Goal: Transaction & Acquisition: Purchase product/service

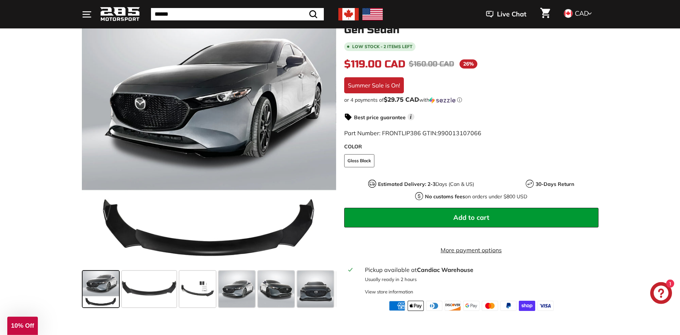
scroll to position [186, 0]
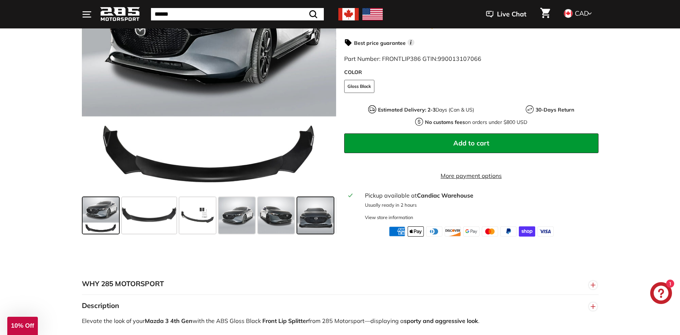
click at [334, 225] on div at bounding box center [315, 214] width 39 height 39
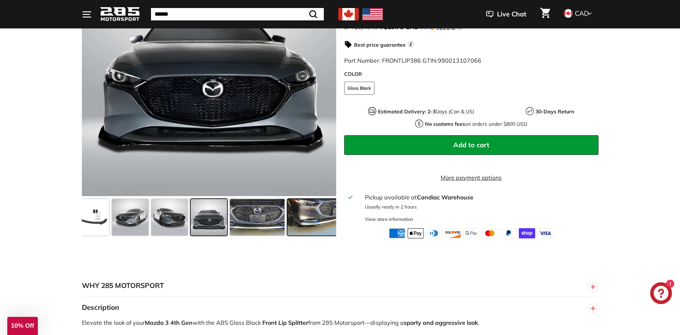
scroll to position [149, 0]
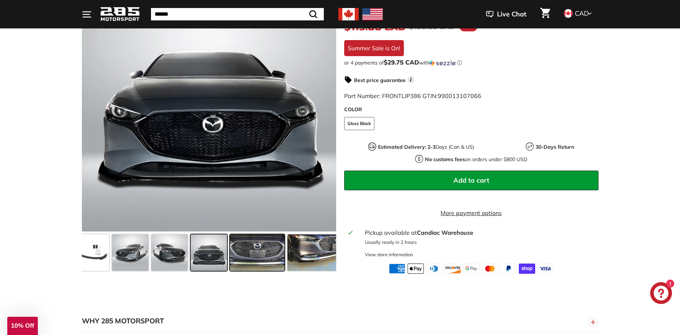
click at [266, 270] on span at bounding box center [257, 252] width 55 height 36
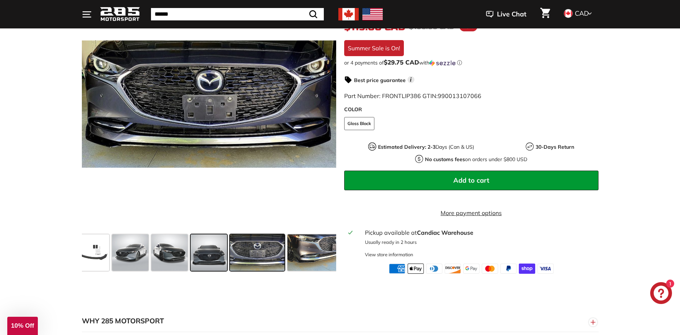
click at [207, 268] on span at bounding box center [209, 252] width 36 height 36
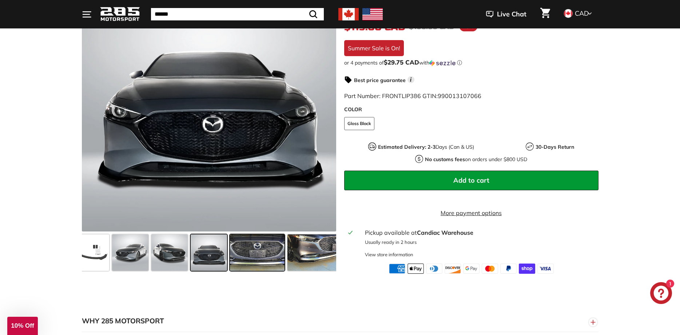
click at [258, 259] on span at bounding box center [257, 252] width 55 height 36
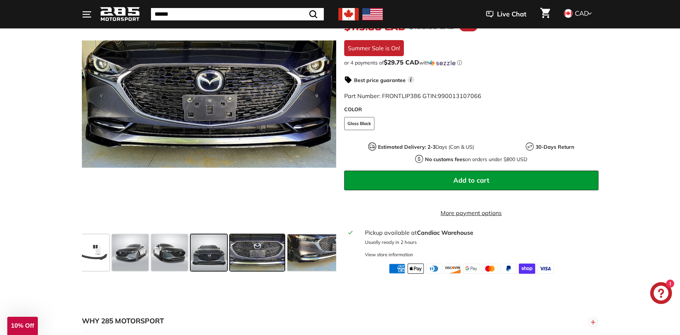
click at [207, 266] on span at bounding box center [209, 252] width 36 height 36
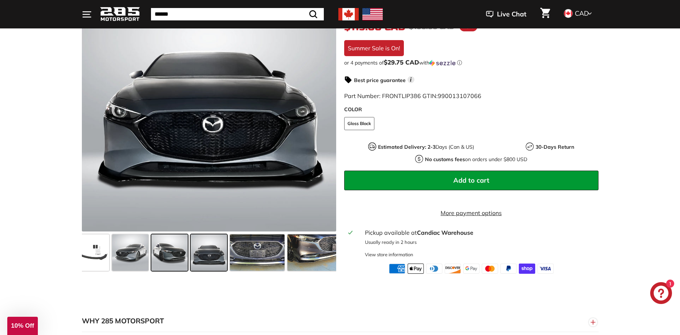
click at [177, 269] on span at bounding box center [169, 252] width 36 height 36
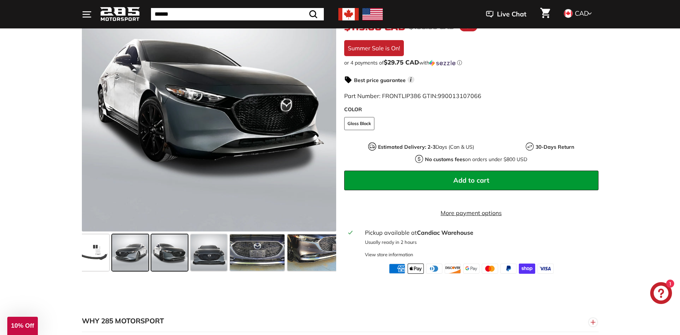
click at [130, 266] on span at bounding box center [130, 252] width 36 height 36
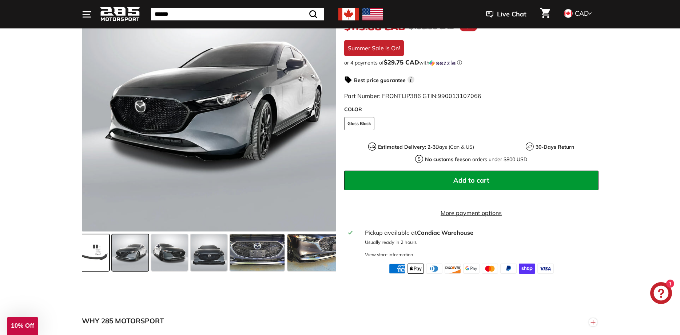
click at [101, 270] on span at bounding box center [91, 252] width 36 height 36
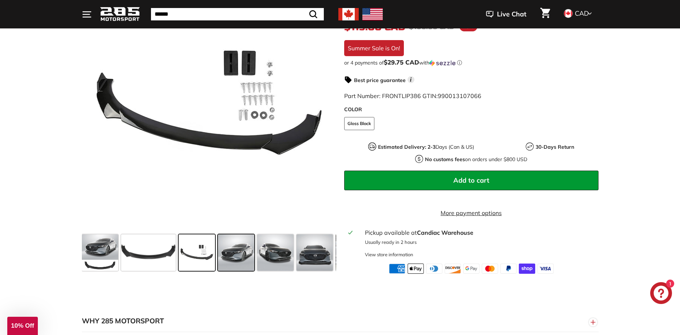
scroll to position [0, 0]
click at [258, 262] on span at bounding box center [276, 252] width 36 height 36
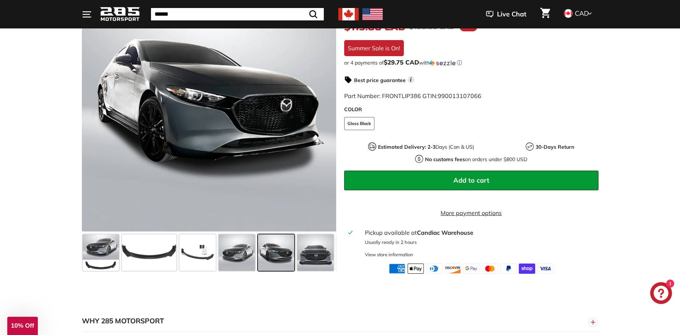
click at [281, 257] on span at bounding box center [276, 252] width 36 height 36
click at [326, 262] on span at bounding box center [315, 252] width 36 height 36
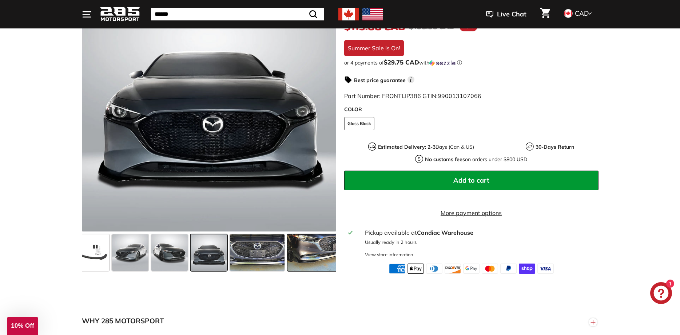
click at [301, 265] on span at bounding box center [315, 252] width 55 height 36
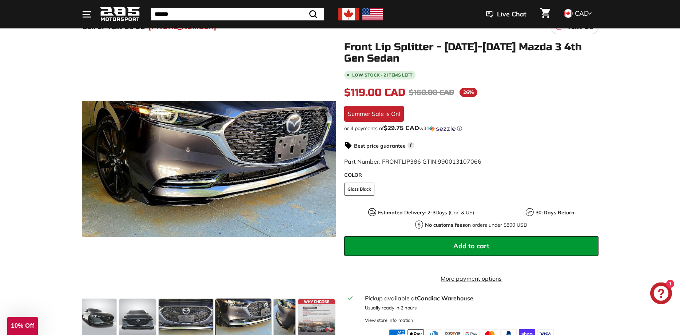
scroll to position [74, 0]
